Goal: Entertainment & Leisure: Consume media (video, audio)

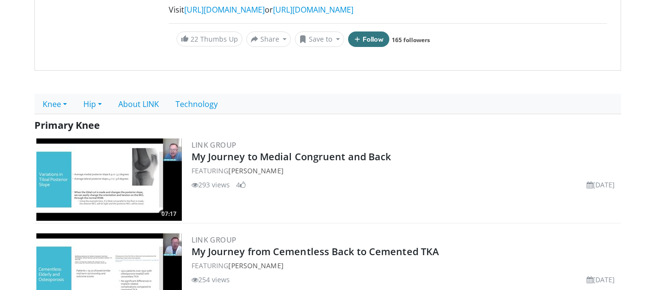
scroll to position [291, 0]
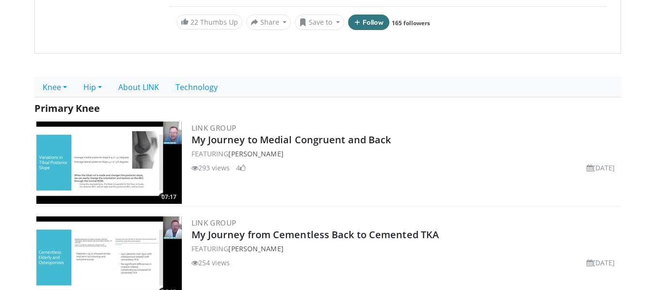
click at [129, 162] on img at bounding box center [108, 163] width 145 height 82
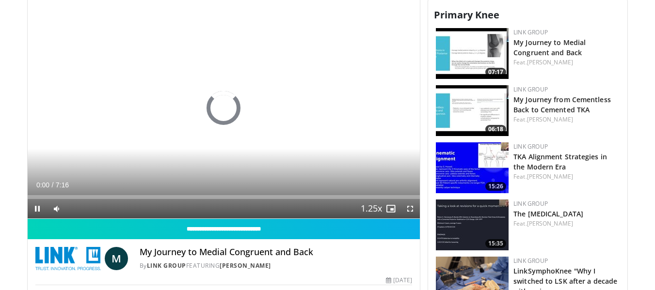
scroll to position [388, 0]
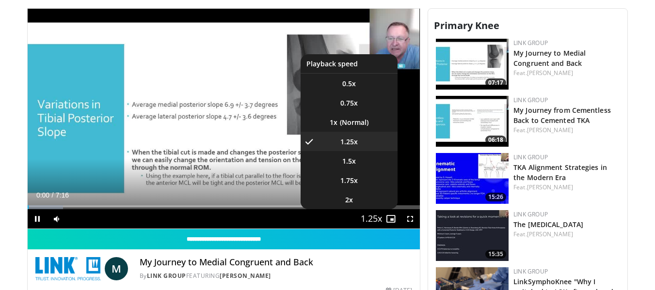
click at [365, 217] on span "Video Player" at bounding box center [371, 219] width 14 height 19
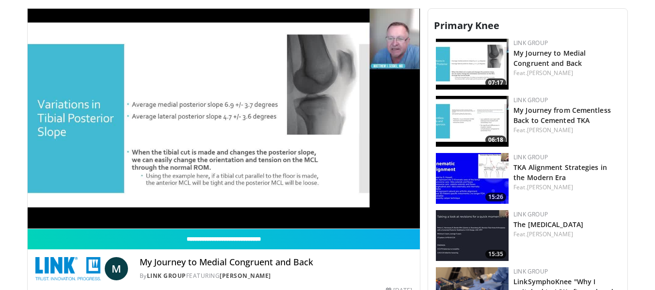
click at [365, 217] on video-js "**********" at bounding box center [224, 119] width 393 height 221
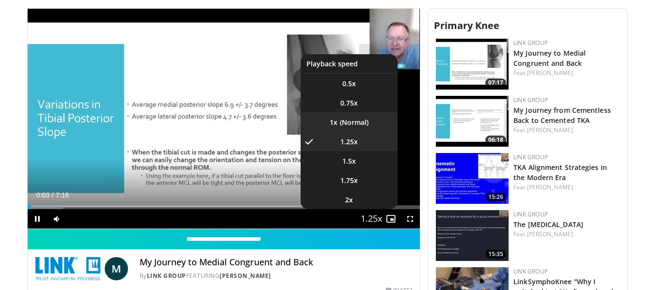
click at [355, 123] on li "1x" at bounding box center [348, 121] width 97 height 19
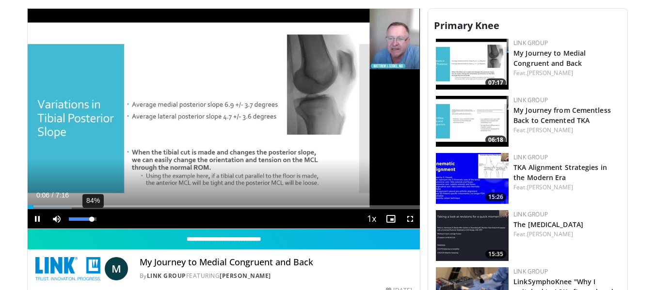
drag, startPoint x: 85, startPoint y: 219, endPoint x: 92, endPoint y: 219, distance: 6.8
click at [92, 219] on div "Volume Level" at bounding box center [80, 219] width 23 height 3
click at [406, 216] on span "Video Player" at bounding box center [409, 218] width 19 height 19
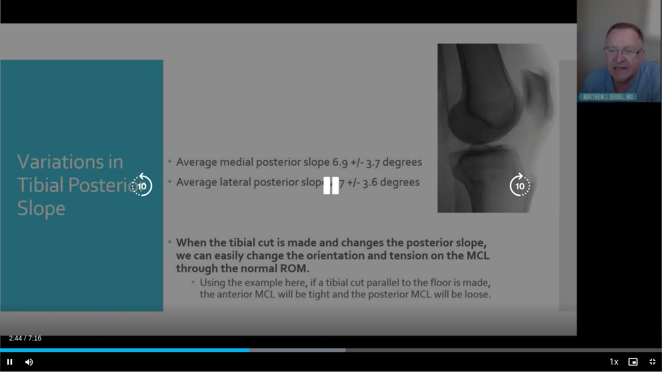
click at [337, 191] on icon "Video Player" at bounding box center [330, 186] width 27 height 27
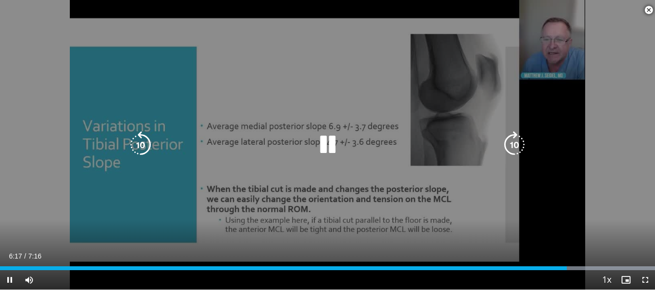
scroll to position [485, 0]
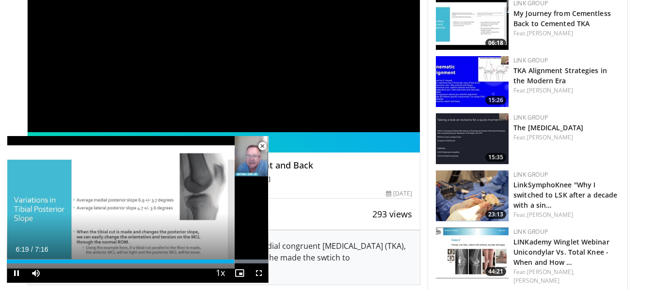
click at [261, 145] on span "Video Player" at bounding box center [261, 146] width 19 height 19
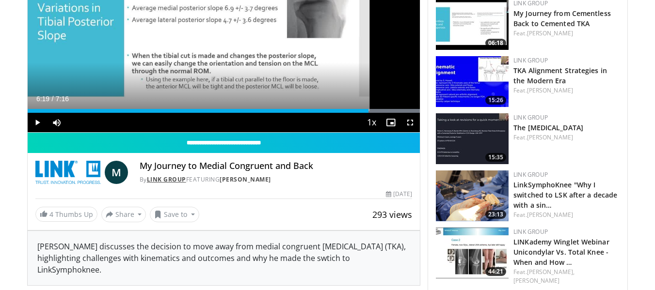
click at [160, 179] on link "LINK Group" at bounding box center [166, 179] width 39 height 8
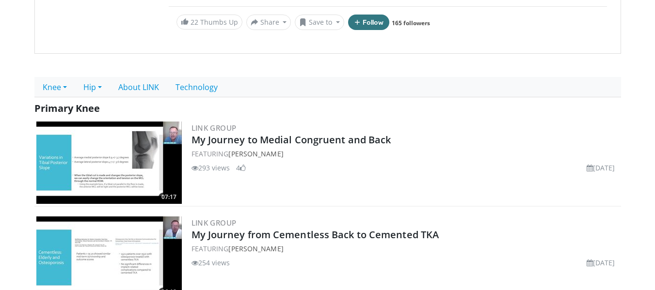
scroll to position [291, 0]
click at [71, 77] on link "Knee" at bounding box center [54, 87] width 41 height 20
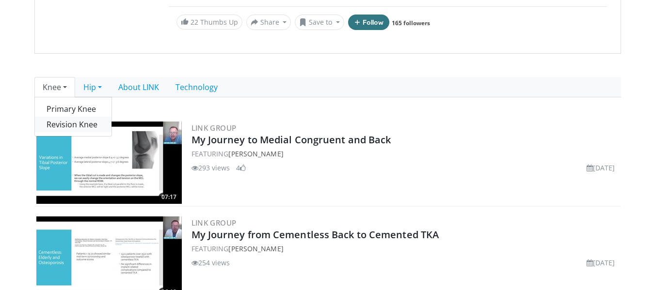
click at [63, 117] on link "Revision Knee" at bounding box center [73, 125] width 77 height 16
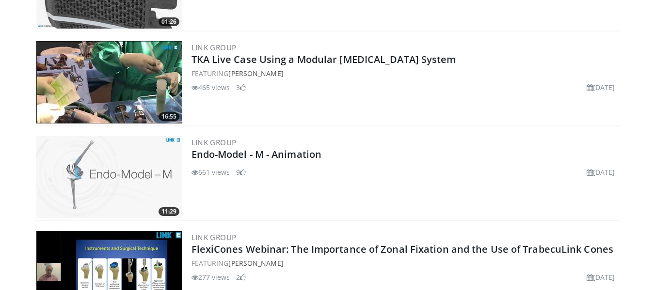
scroll to position [2665, 0]
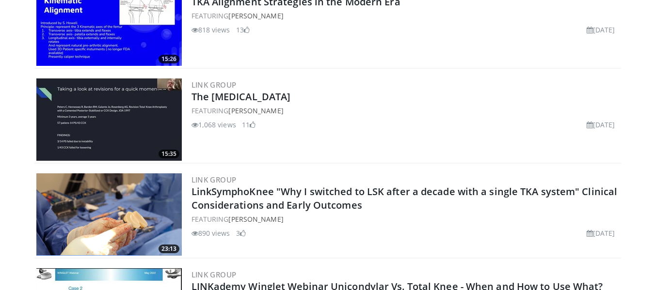
scroll to position [630, 0]
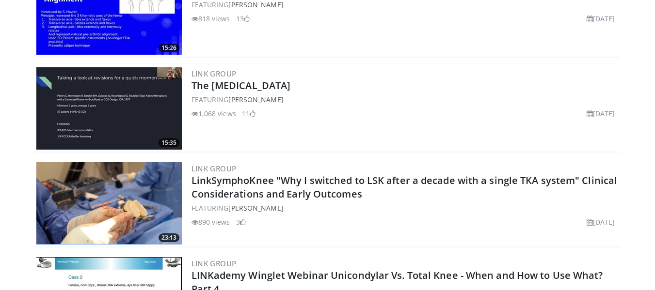
click at [152, 101] on img at bounding box center [108, 108] width 145 height 82
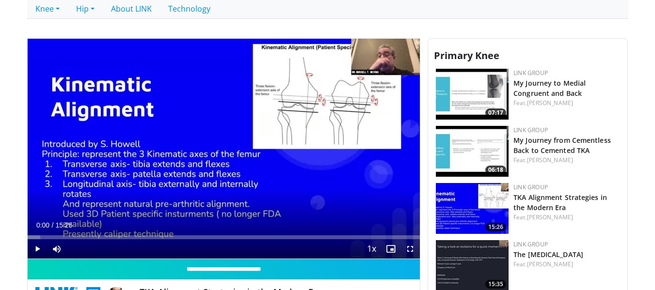
scroll to position [388, 0]
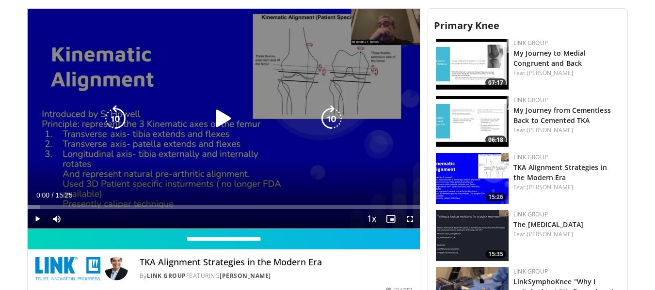
click at [220, 118] on icon "Video Player" at bounding box center [223, 118] width 27 height 27
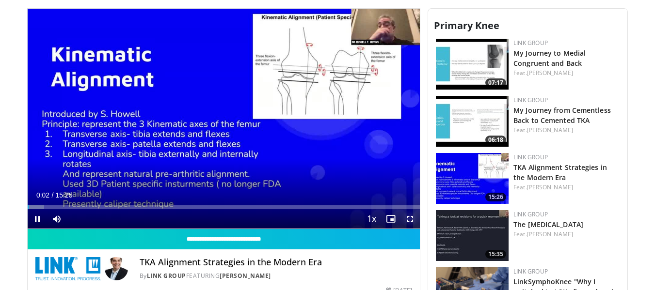
click at [405, 220] on span "Video Player" at bounding box center [409, 218] width 19 height 19
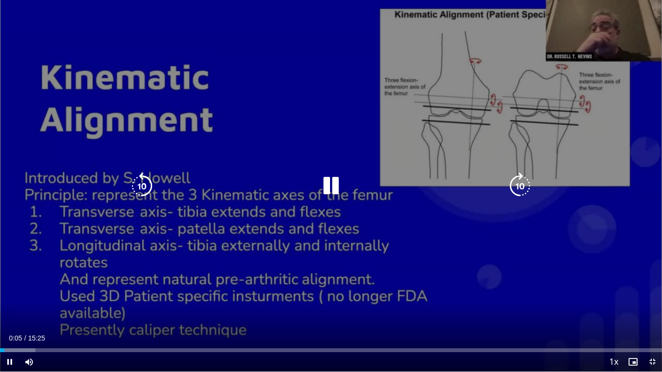
click at [516, 189] on icon "Video Player" at bounding box center [519, 186] width 27 height 27
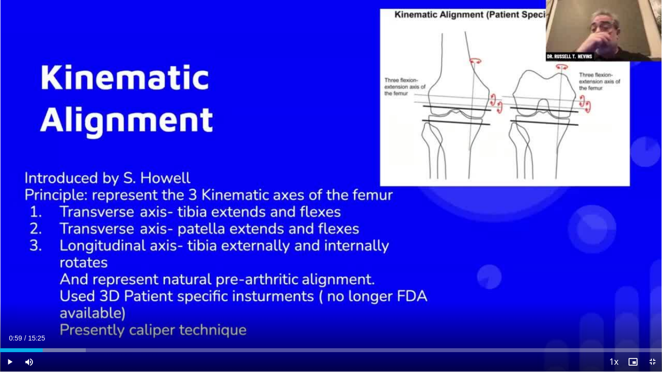
click at [510, 176] on button "Video Player" at bounding box center [519, 185] width 19 height 19
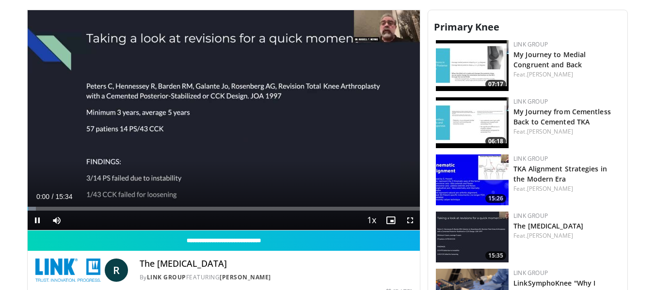
scroll to position [388, 0]
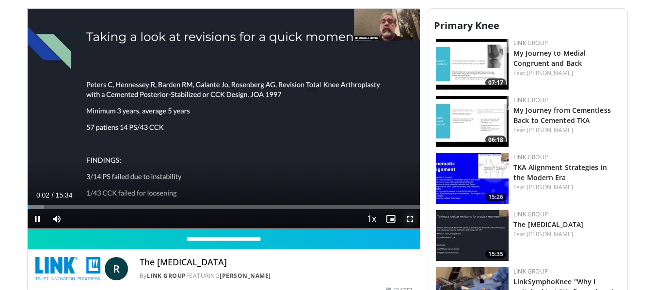
click at [411, 218] on span "Video Player" at bounding box center [409, 218] width 19 height 19
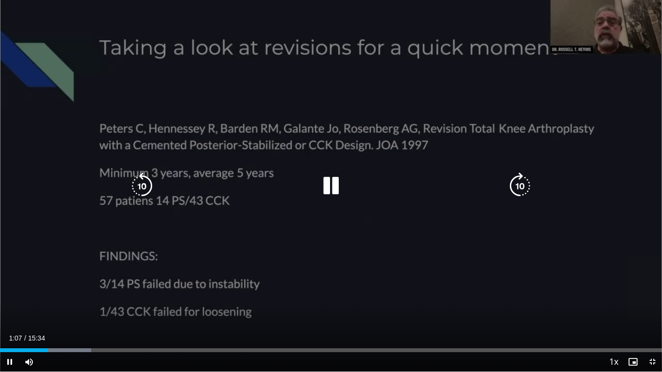
click at [350, 252] on div "10 seconds Tap to unmute" at bounding box center [331, 186] width 662 height 372
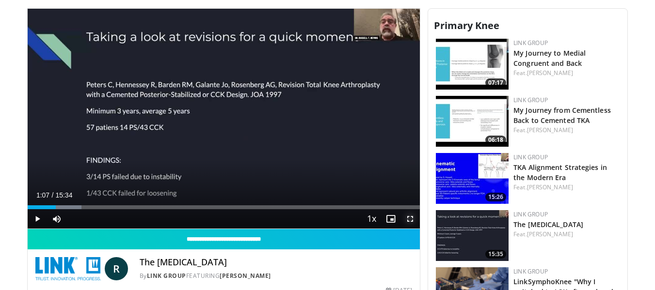
click at [408, 216] on span "Video Player" at bounding box center [409, 218] width 19 height 19
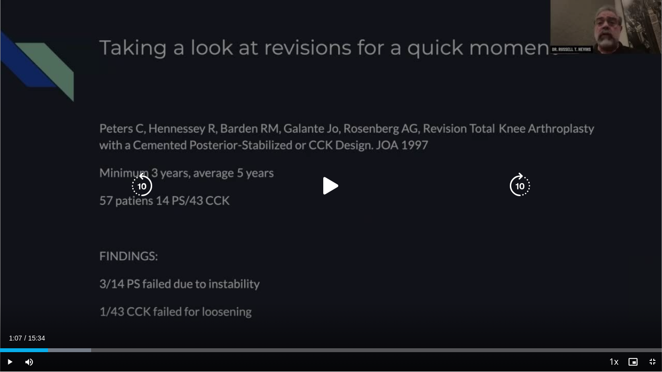
click at [336, 182] on icon "Video Player" at bounding box center [330, 186] width 27 height 27
